Goal: Task Accomplishment & Management: Use online tool/utility

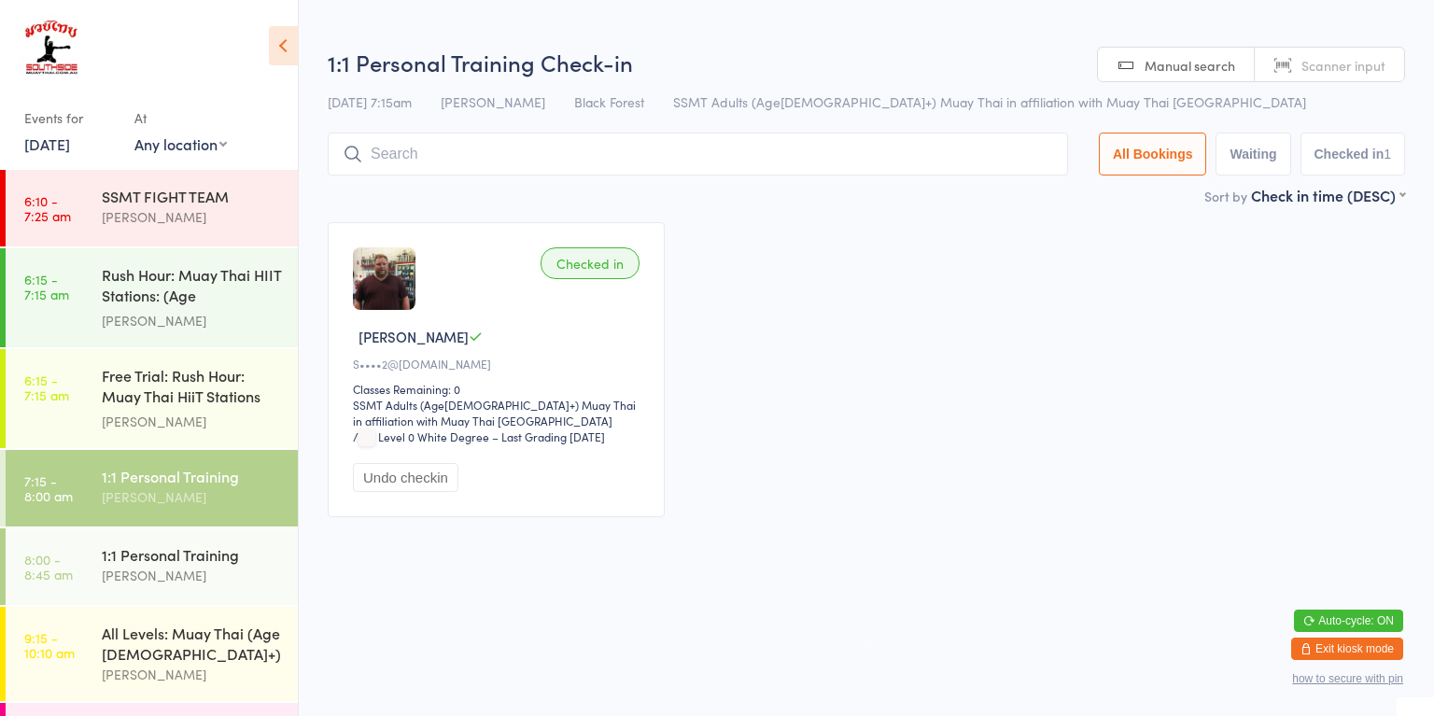
click at [71, 389] on link "6:15 - 7:15 am Free Trial: Rush Hour: Muay Thai HiiT Stations (a... [PERSON_NAM…" at bounding box center [152, 398] width 292 height 99
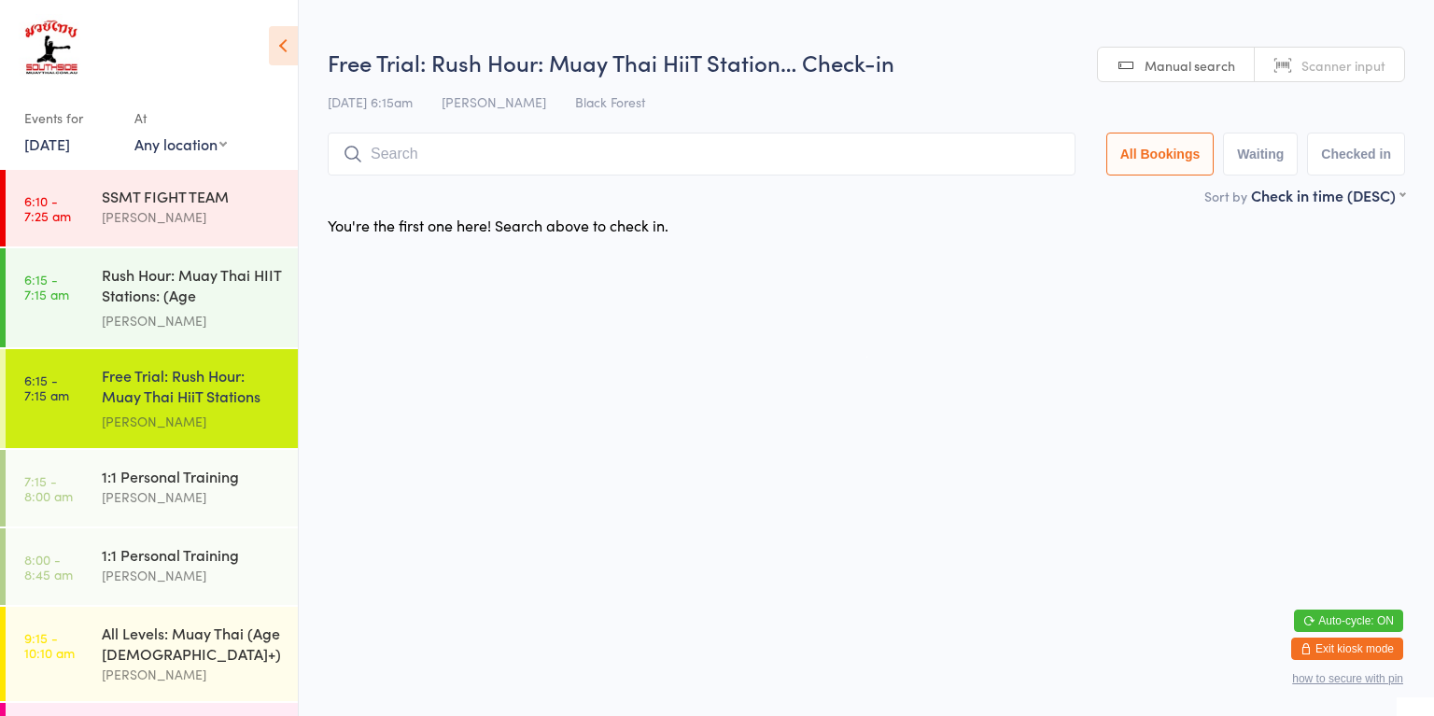
click at [116, 310] on div "[PERSON_NAME]" at bounding box center [192, 320] width 180 height 21
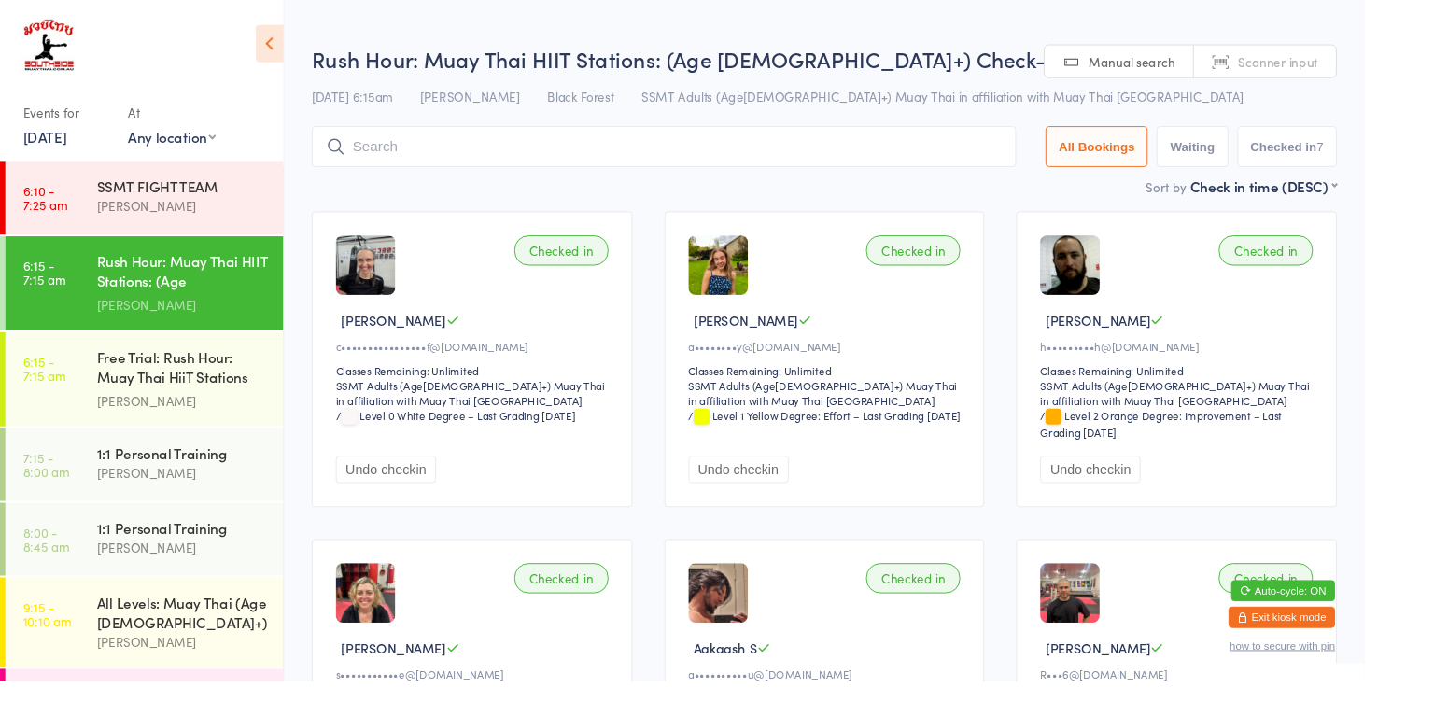
click at [93, 500] on link "7:15 - 8:00 am 1:1 Personal Training [PERSON_NAME]" at bounding box center [152, 488] width 292 height 77
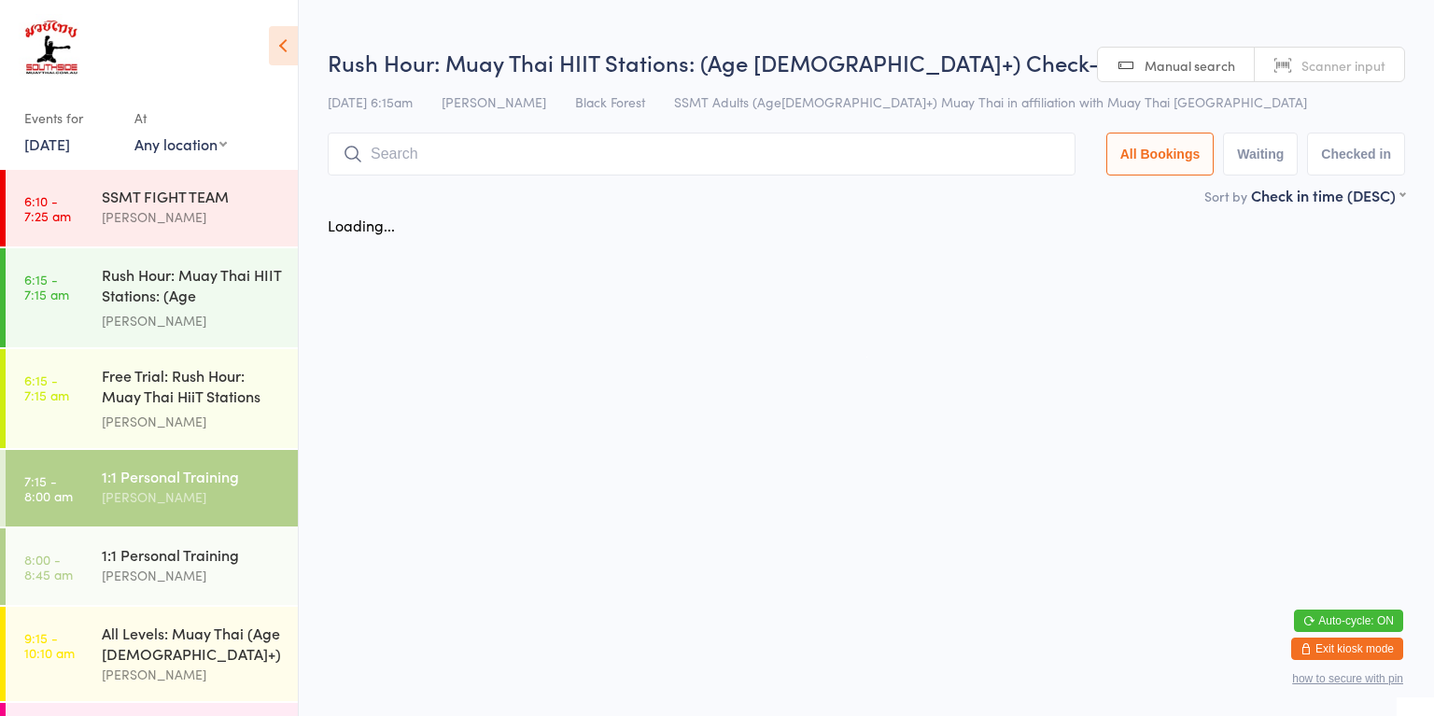
click at [82, 518] on link "7:15 - 8:00 am 1:1 Personal Training [PERSON_NAME]" at bounding box center [152, 488] width 292 height 77
click at [95, 562] on link "8:00 - 8:45 am 1:1 Personal Training [PERSON_NAME]" at bounding box center [152, 566] width 292 height 77
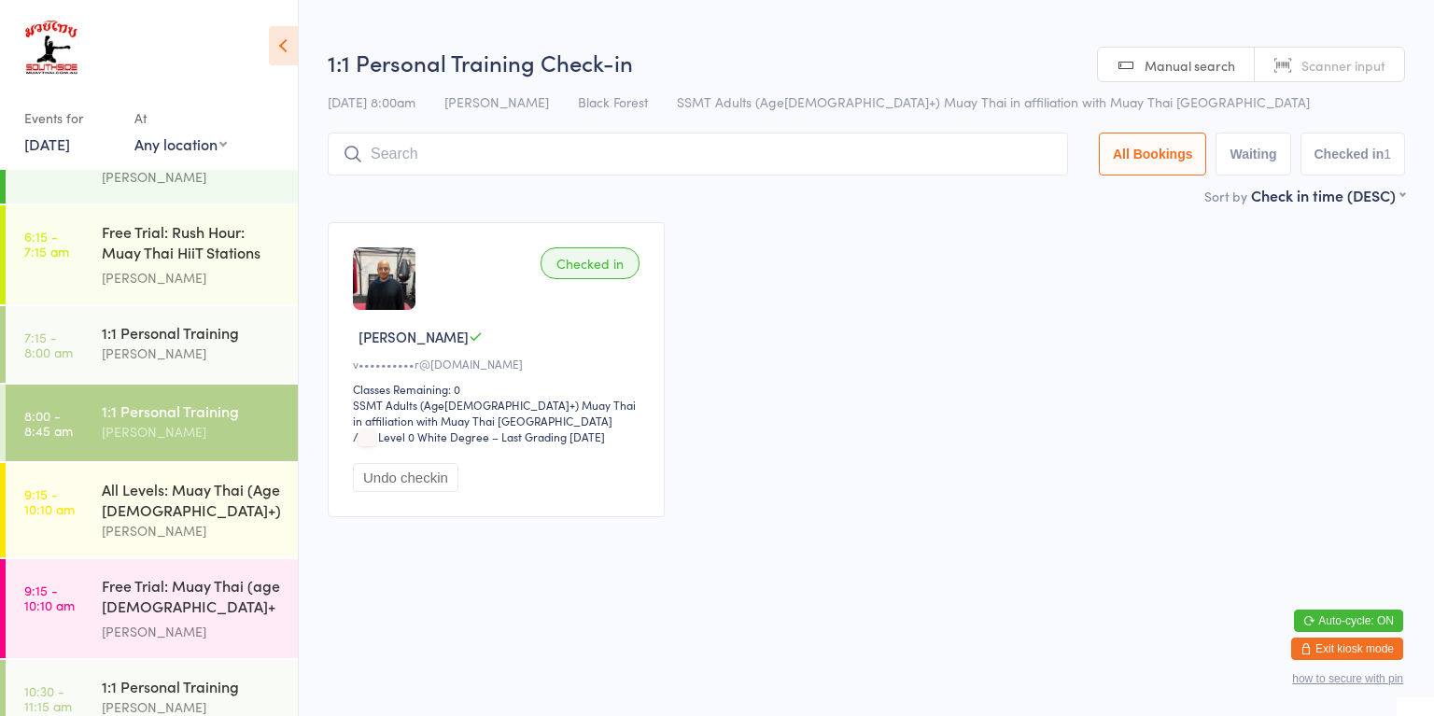
scroll to position [213, 0]
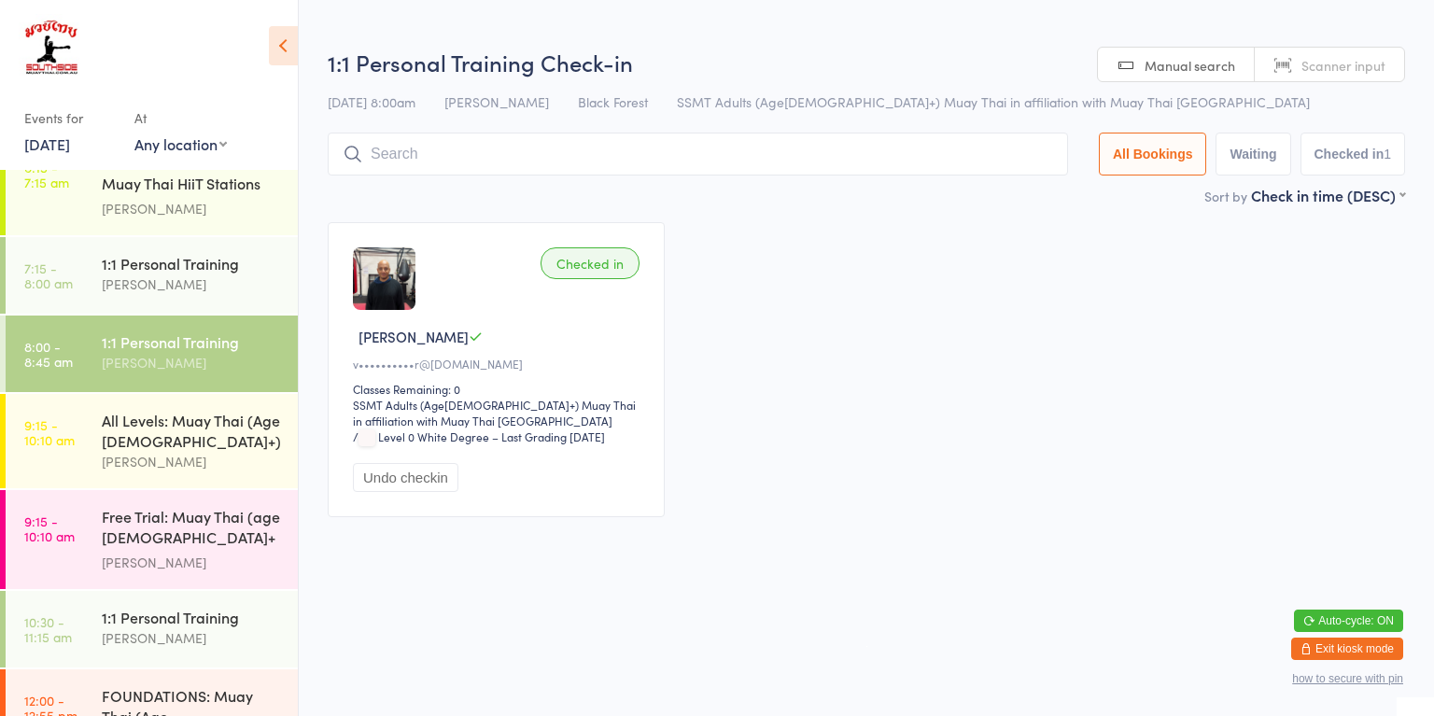
click at [155, 470] on div "All Levels: Muay Thai (Age [DEMOGRAPHIC_DATA]+) [PERSON_NAME]" at bounding box center [200, 441] width 196 height 94
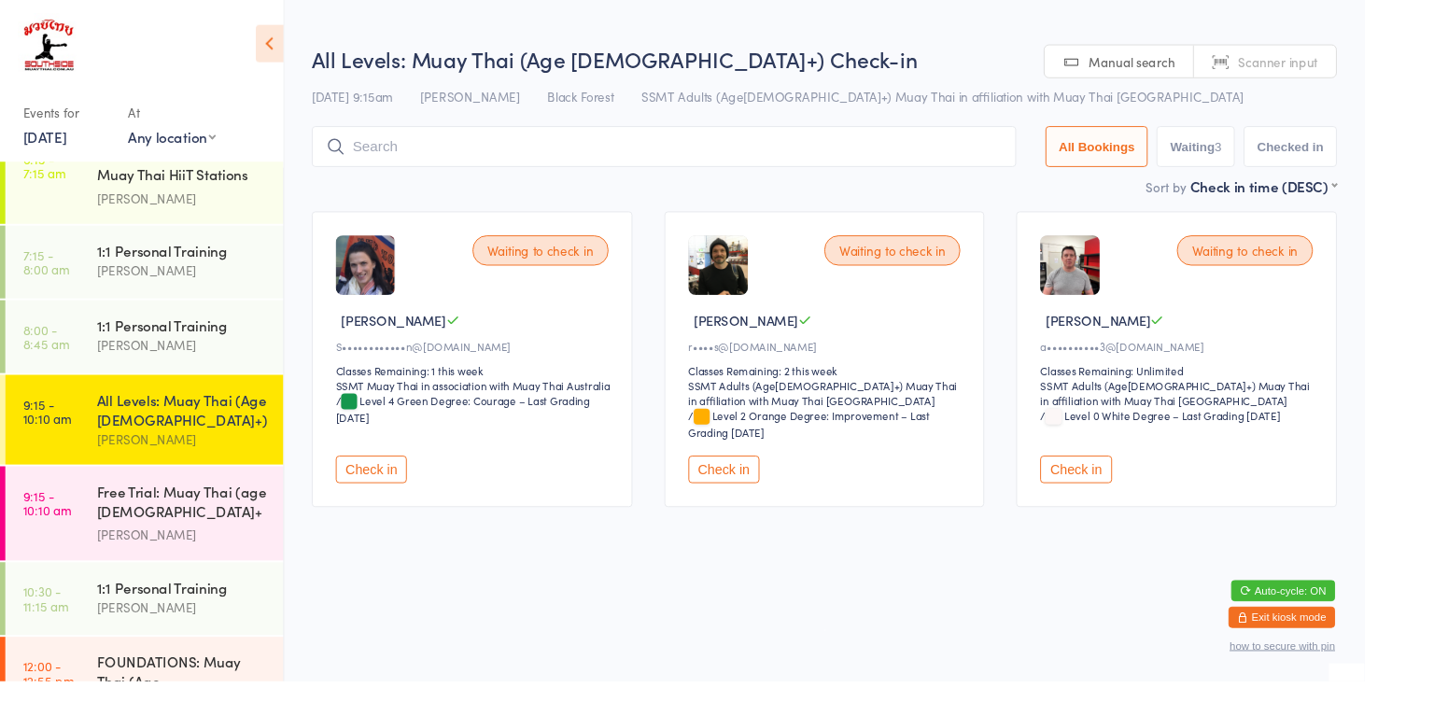
click at [87, 519] on link "9:15 - 10:10 am Free Trial: [PERSON_NAME] (age [DEMOGRAPHIC_DATA]+ years) [PERS…" at bounding box center [152, 539] width 292 height 99
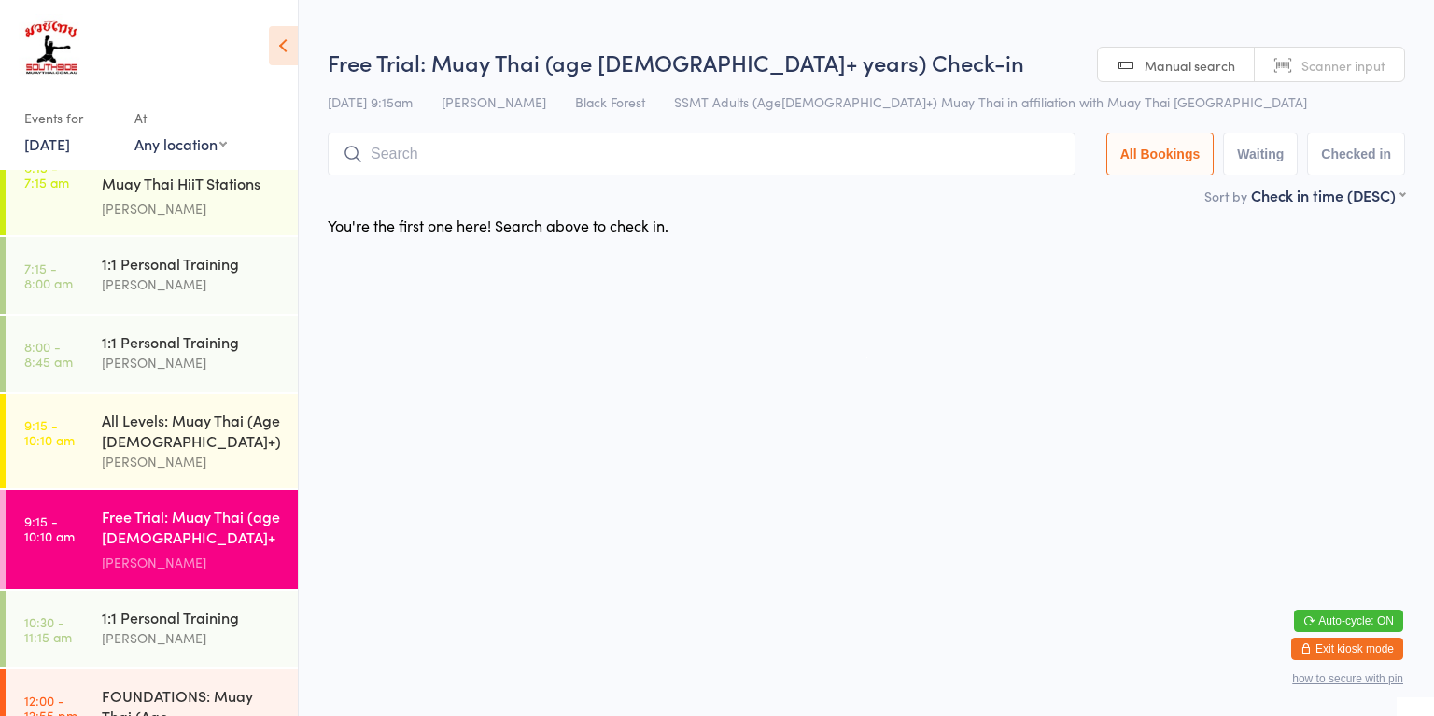
click at [168, 630] on div "[PERSON_NAME]" at bounding box center [192, 637] width 180 height 21
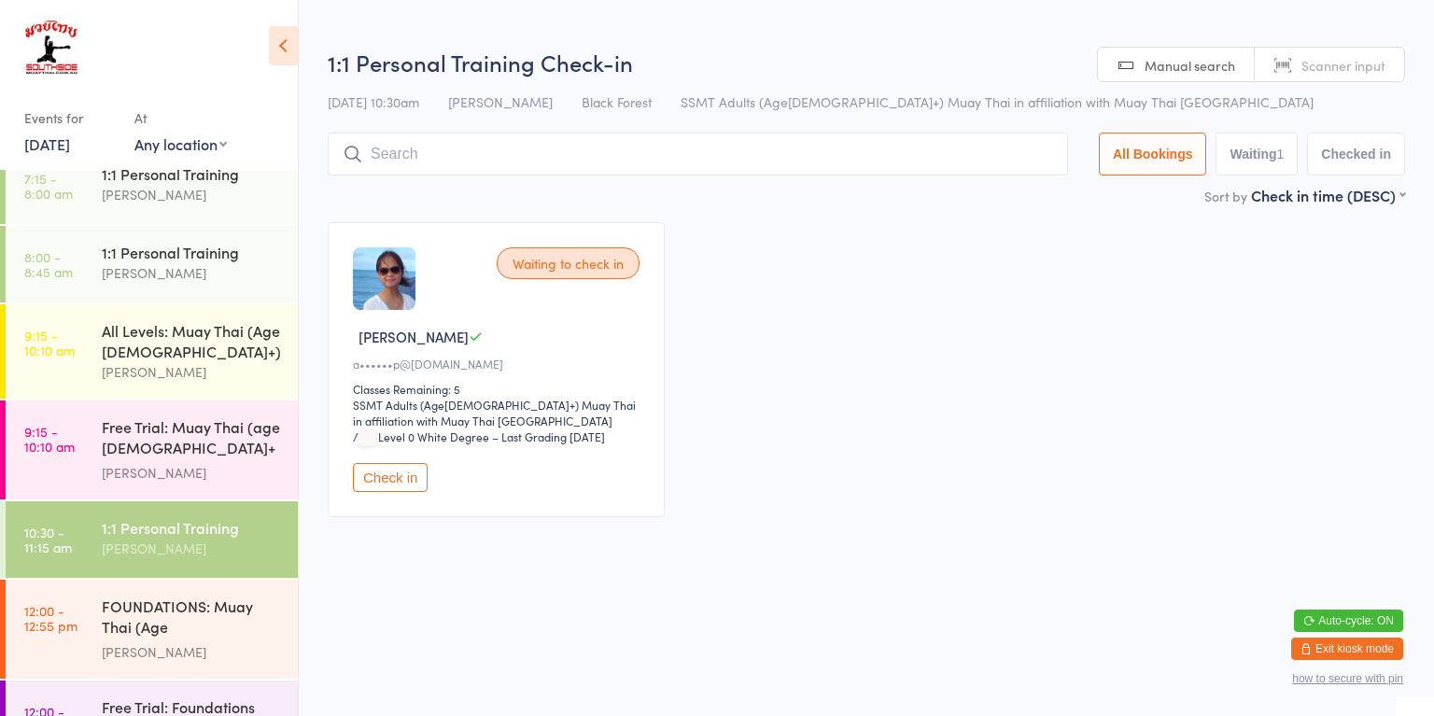
scroll to position [325, 0]
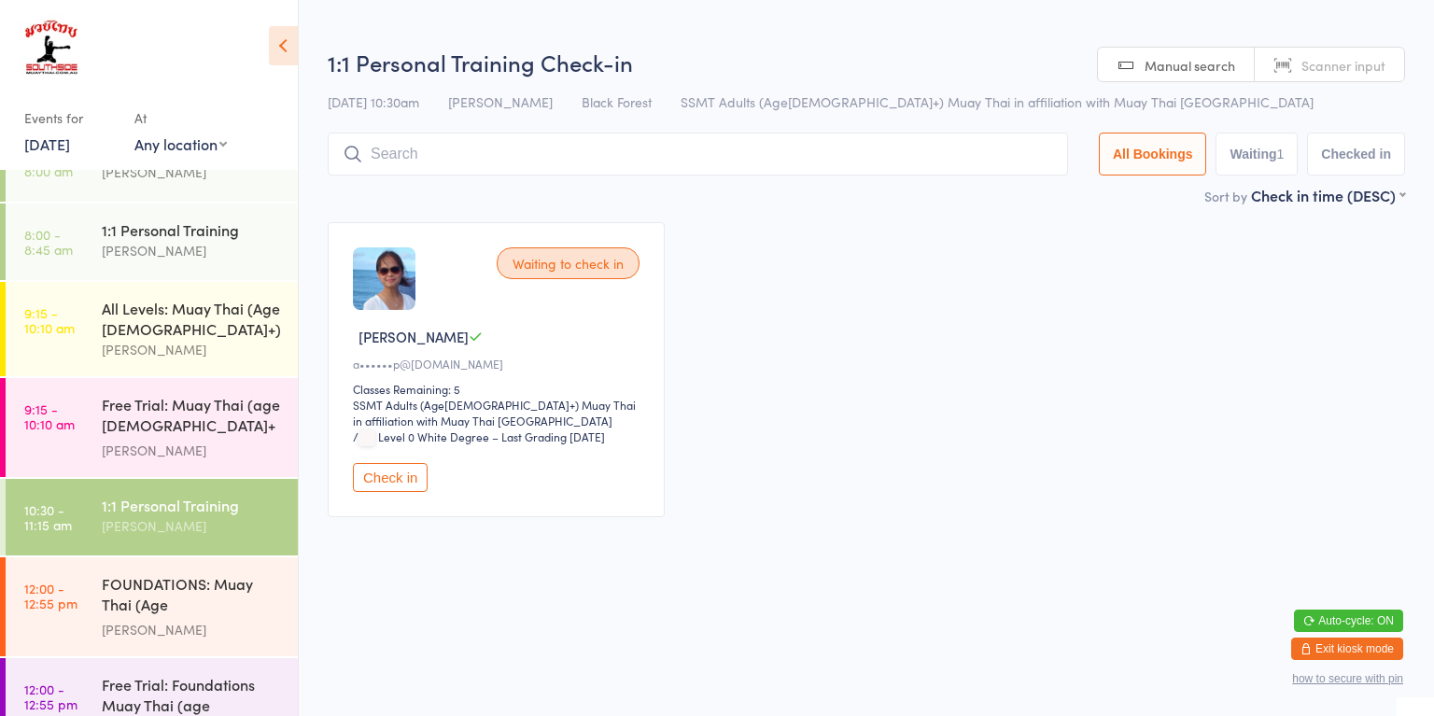
click at [91, 425] on link "9:15 - 10:10 am Free Trial: [PERSON_NAME] (age [DEMOGRAPHIC_DATA]+ years) [PERS…" at bounding box center [152, 427] width 292 height 99
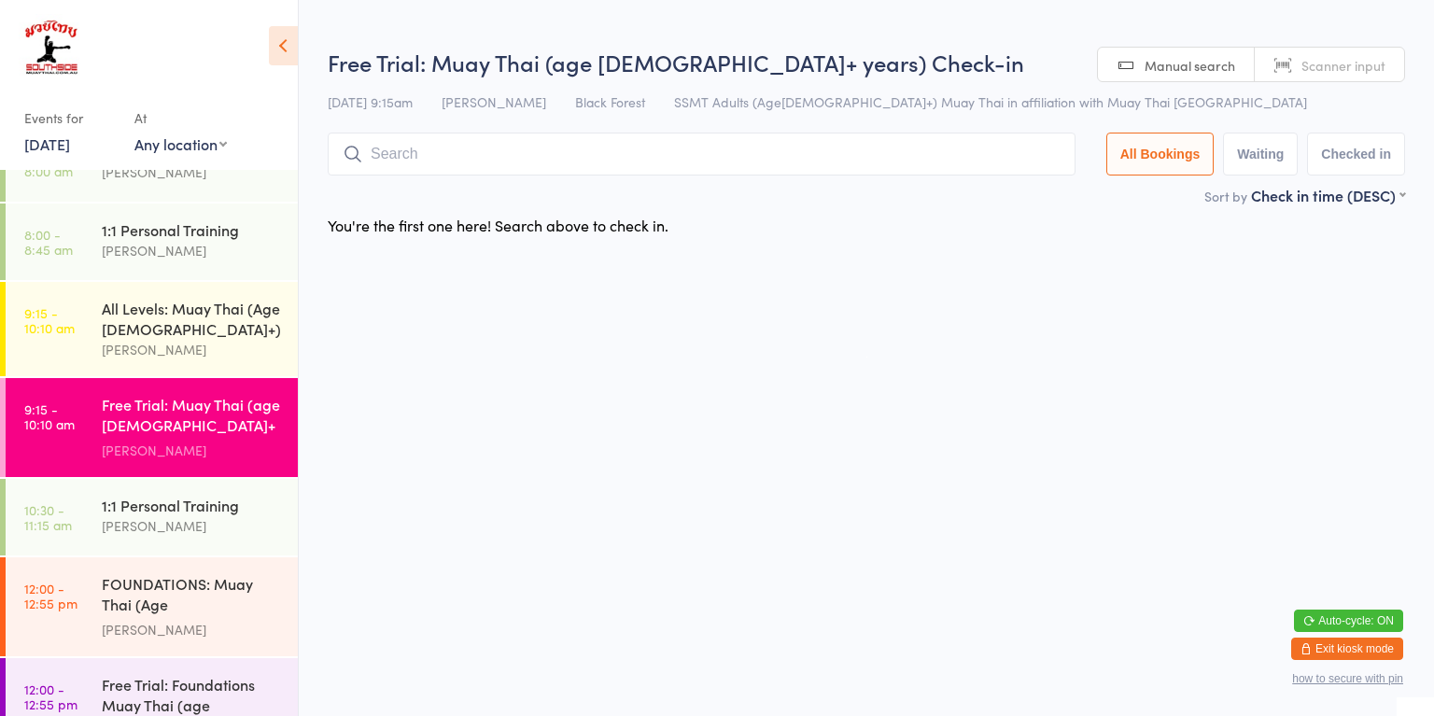
click at [142, 595] on div "FOUNDATIONS: Muay Thai (Age [DEMOGRAPHIC_DATA]+)" at bounding box center [192, 596] width 180 height 46
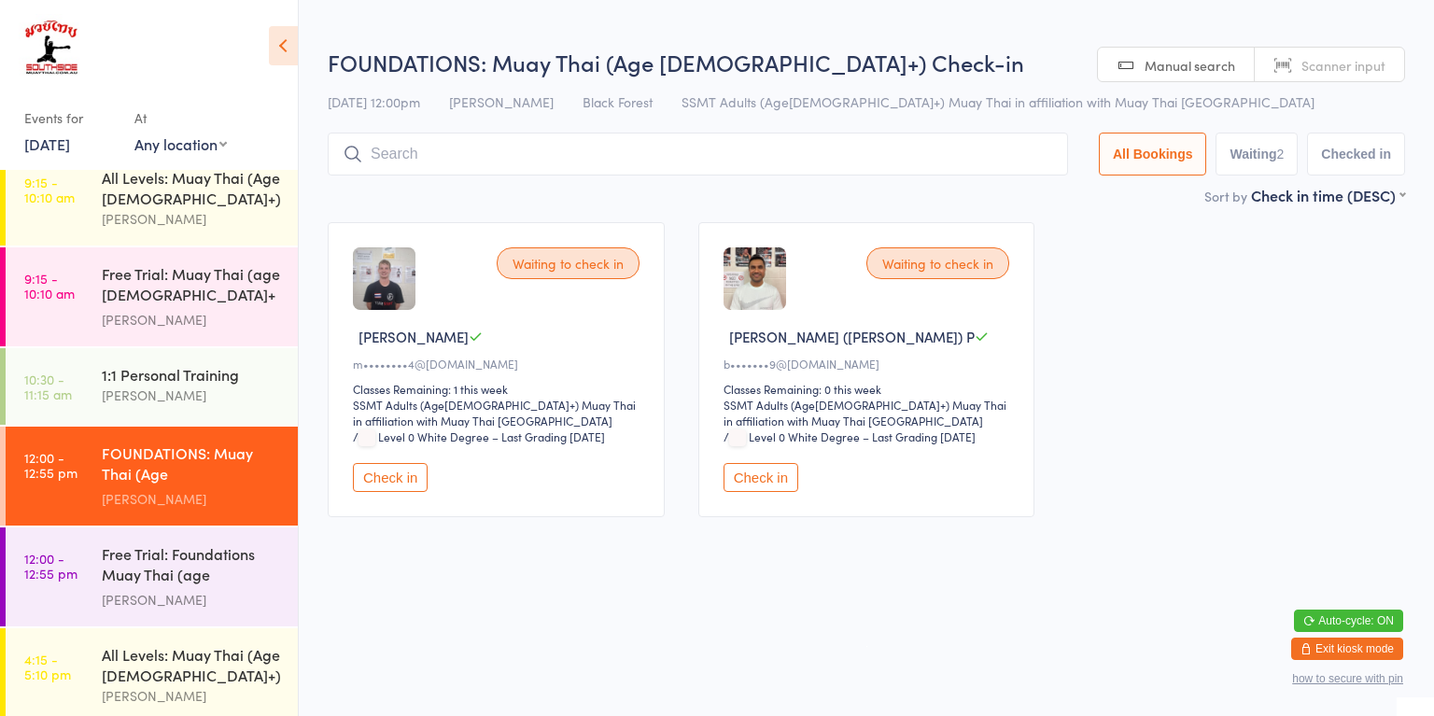
scroll to position [457, 0]
click at [127, 588] on div "[PERSON_NAME]" at bounding box center [192, 598] width 180 height 21
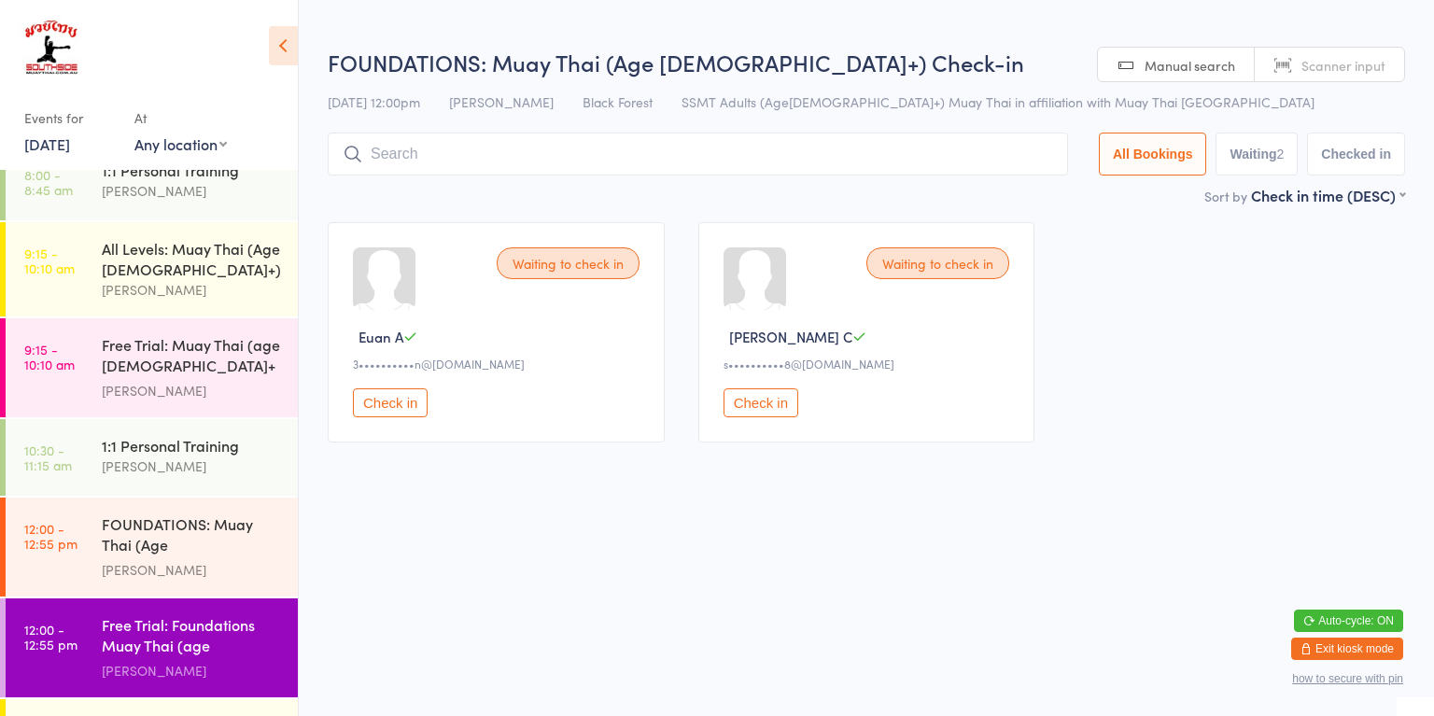
scroll to position [354, 0]
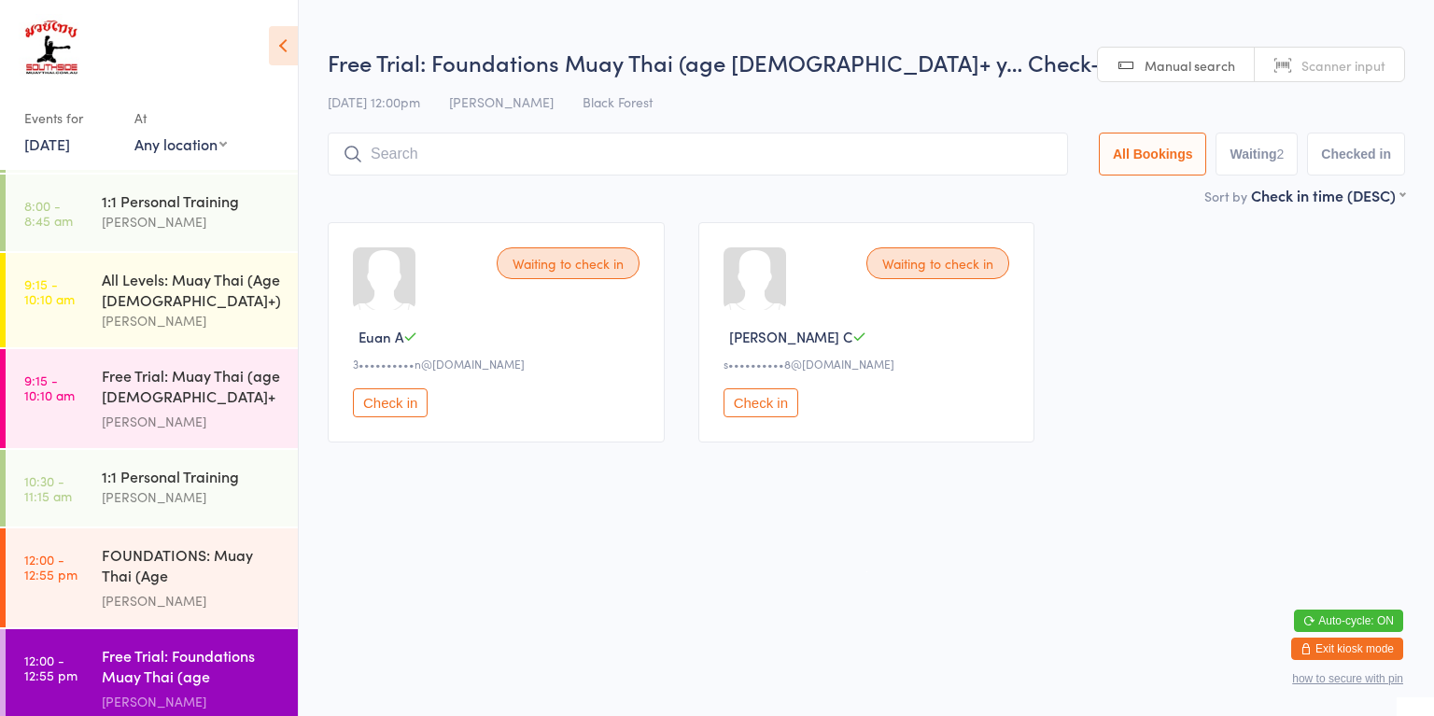
click at [93, 422] on link "9:15 - 10:10 am Free Trial: [PERSON_NAME] (age [DEMOGRAPHIC_DATA]+ years) [PERS…" at bounding box center [152, 398] width 292 height 99
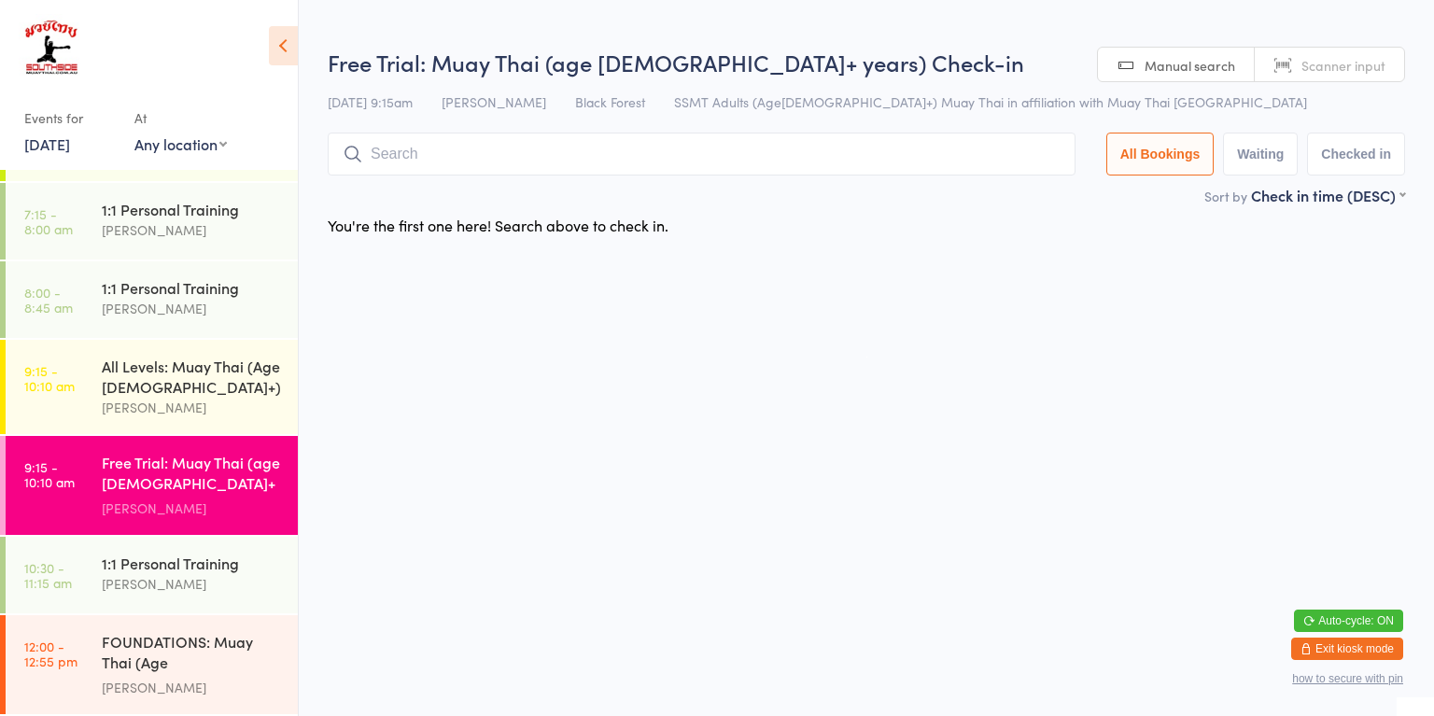
click at [93, 396] on link "9:15 - 10:10 am All Levels: [PERSON_NAME] (Age [DEMOGRAPHIC_DATA]+) [PERSON_NAM…" at bounding box center [152, 387] width 292 height 94
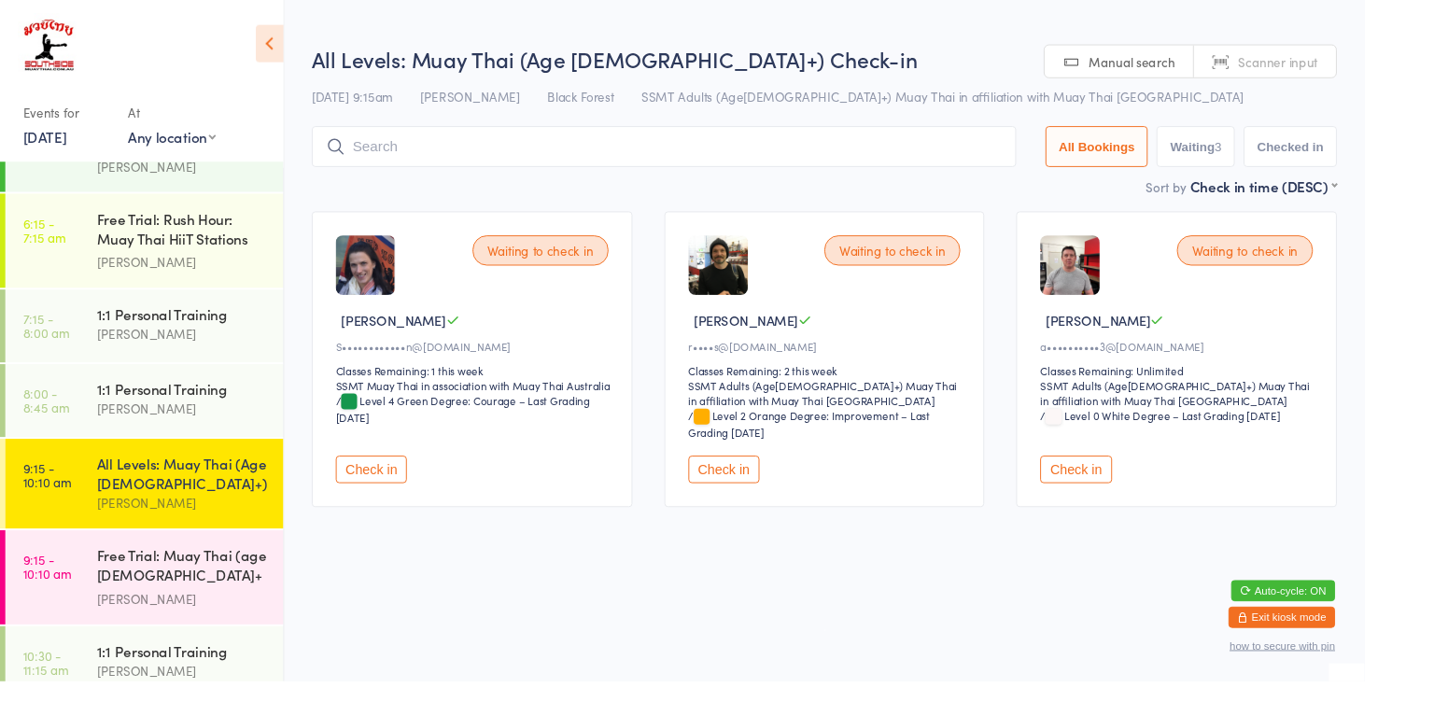
scroll to position [127, 0]
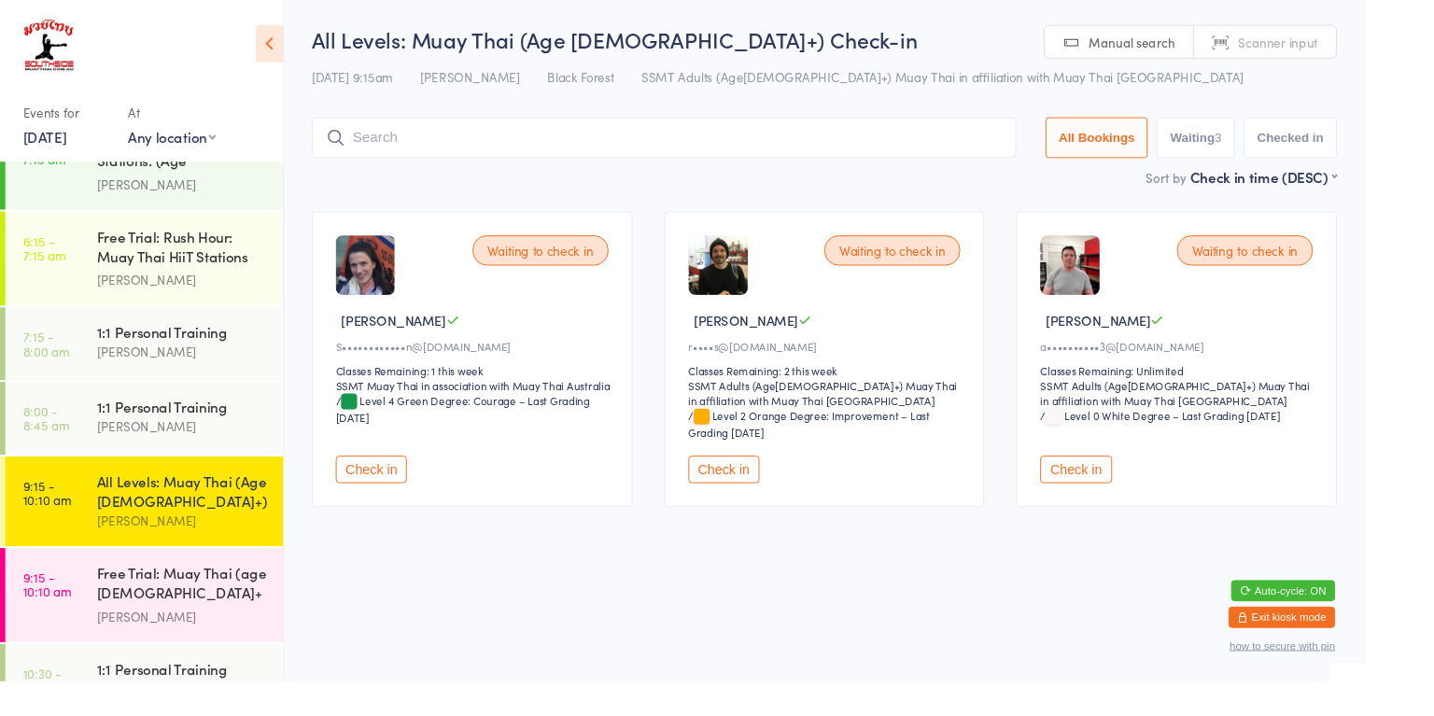
click at [757, 492] on button "Check in" at bounding box center [761, 493] width 75 height 29
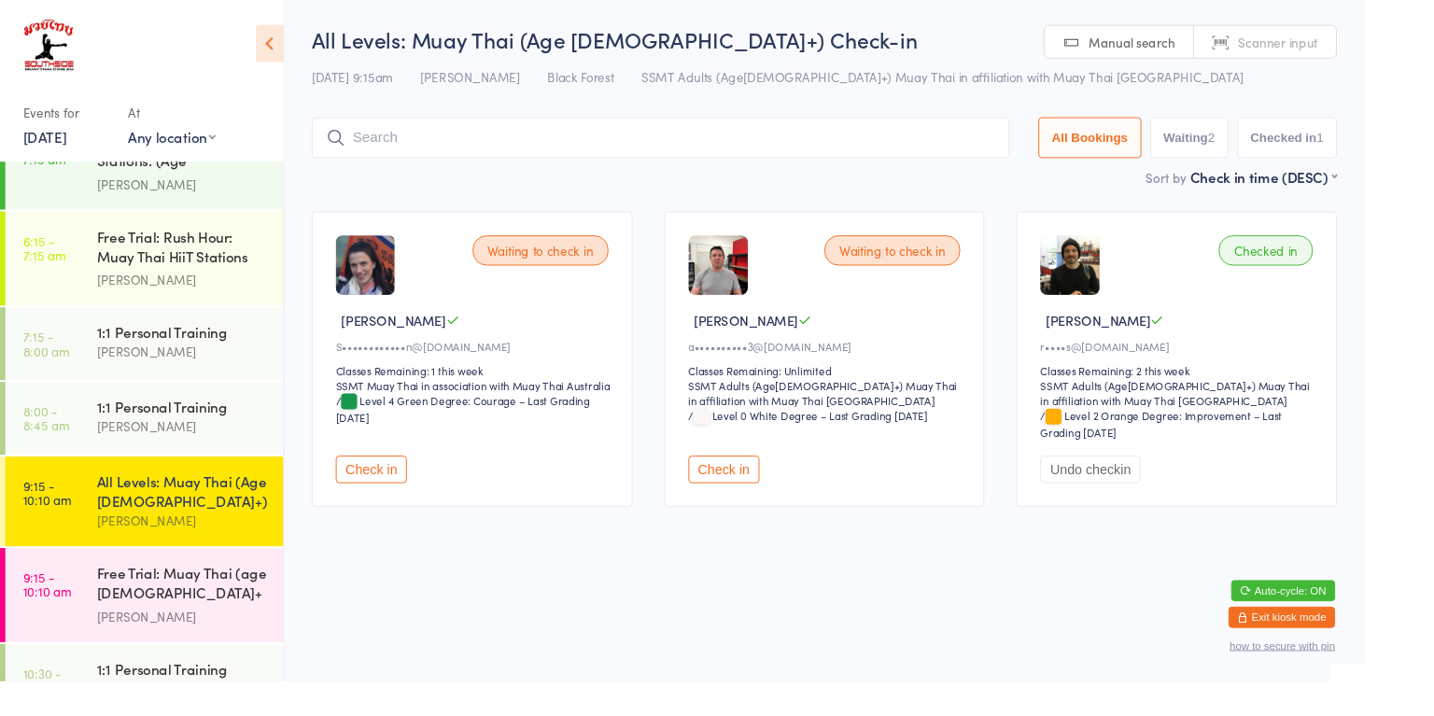
click at [759, 492] on button "Check in" at bounding box center [761, 493] width 75 height 29
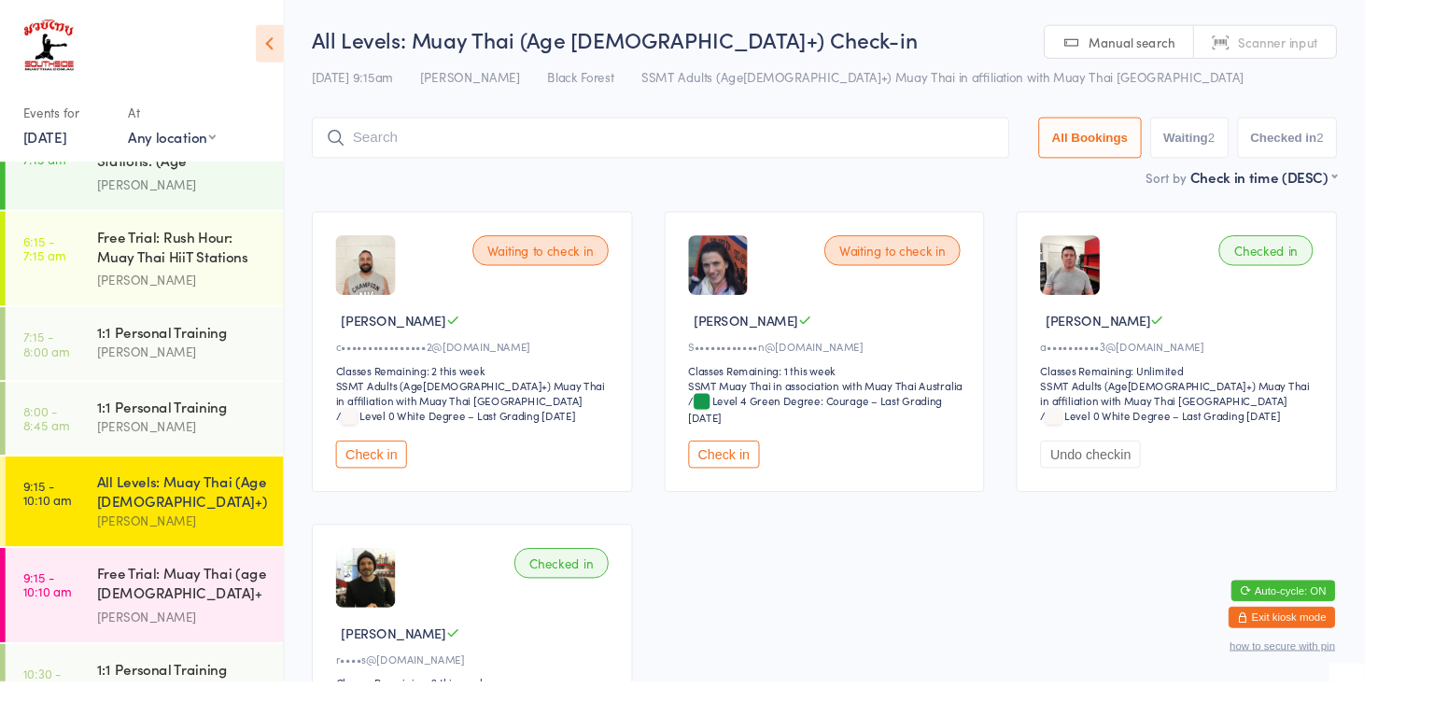
click at [400, 482] on button "Check in" at bounding box center [390, 477] width 75 height 29
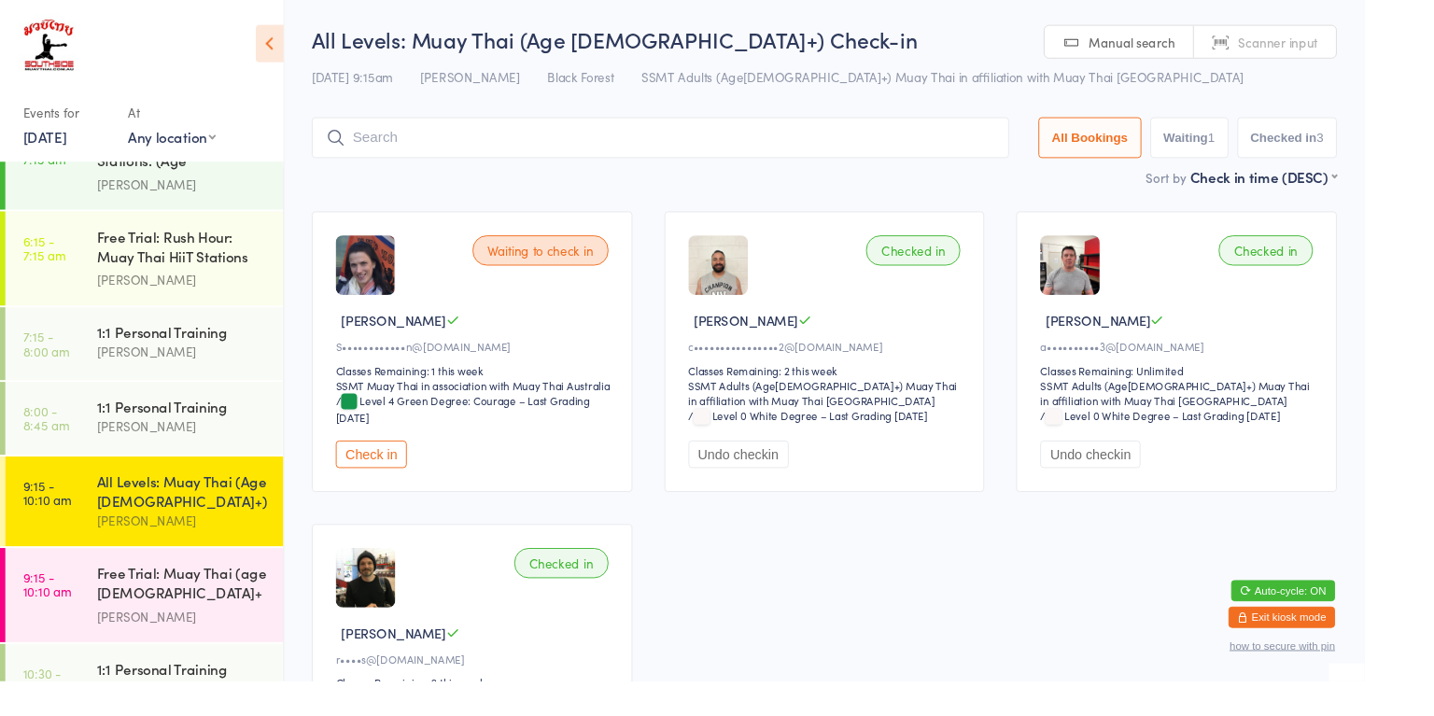
click at [401, 484] on button "Check in" at bounding box center [390, 477] width 75 height 29
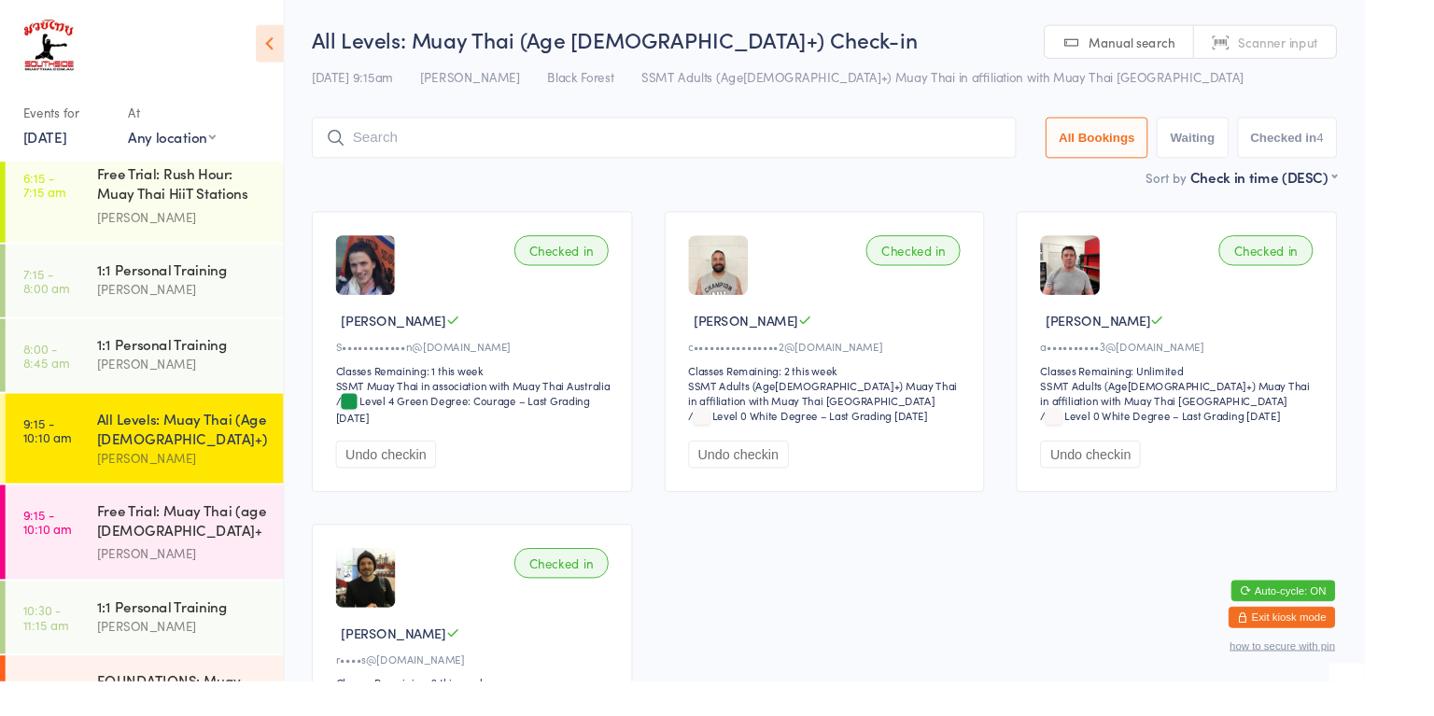
scroll to position [194, 0]
